Goal: Transaction & Acquisition: Purchase product/service

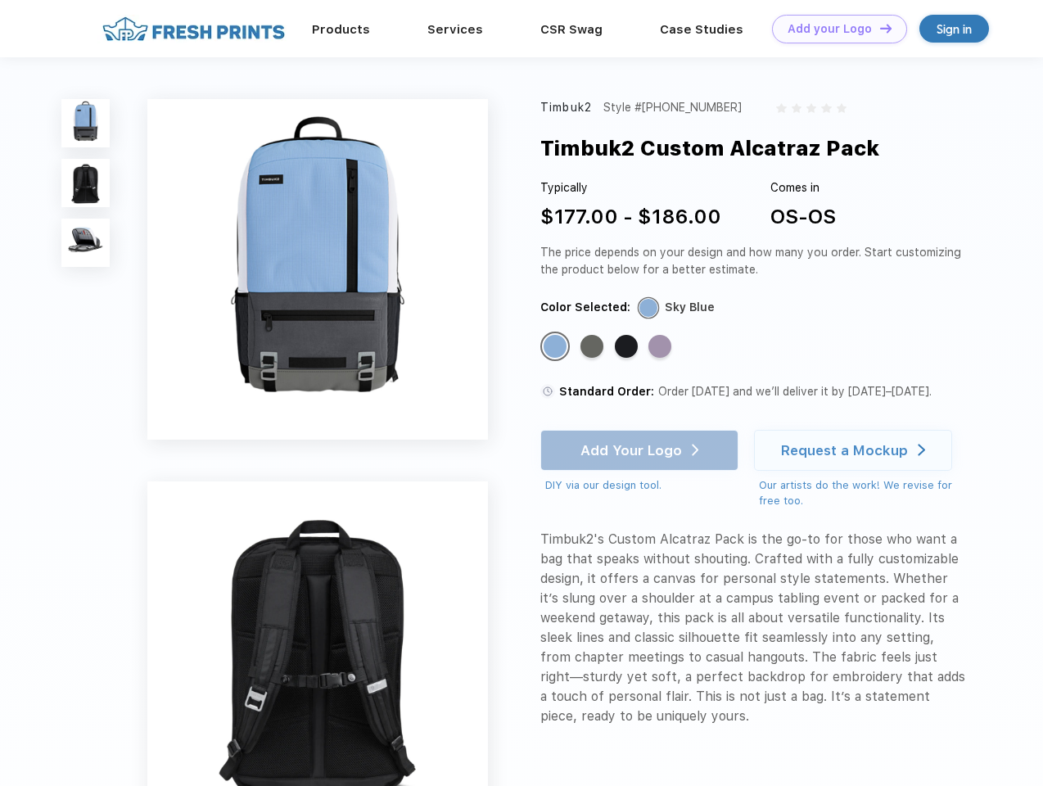
click at [834, 29] on link "Add your Logo Design Tool" at bounding box center [839, 29] width 135 height 29
click at [0, 0] on div "Design Tool" at bounding box center [0, 0] width 0 height 0
click at [879, 28] on link "Add your Logo Design Tool" at bounding box center [839, 29] width 135 height 29
click at [86, 123] on img at bounding box center [85, 123] width 48 height 48
click at [86, 183] on img at bounding box center [85, 183] width 48 height 48
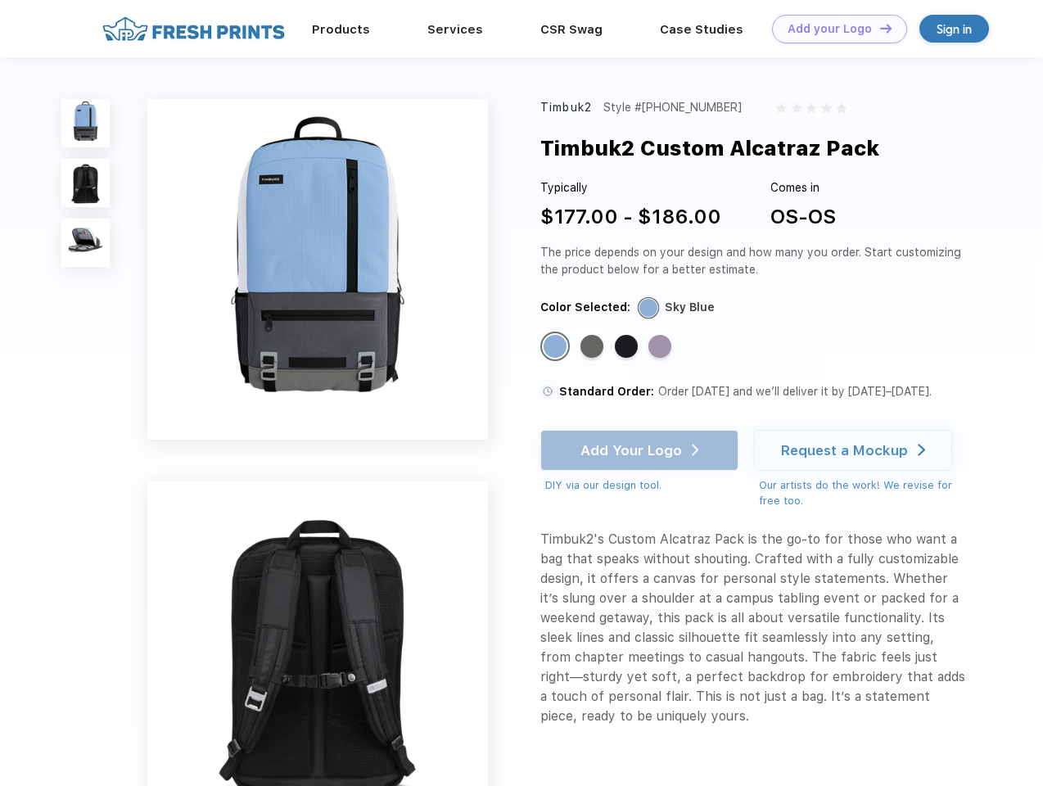
click at [86, 243] on img at bounding box center [85, 243] width 48 height 48
click at [557, 347] on div "Standard Color" at bounding box center [555, 346] width 23 height 23
click at [594, 347] on div "Standard Color" at bounding box center [592, 346] width 23 height 23
click at [628, 347] on div "Standard Color" at bounding box center [626, 346] width 23 height 23
click at [662, 347] on div "Standard Color" at bounding box center [659, 346] width 23 height 23
